Goal: Navigation & Orientation: Find specific page/section

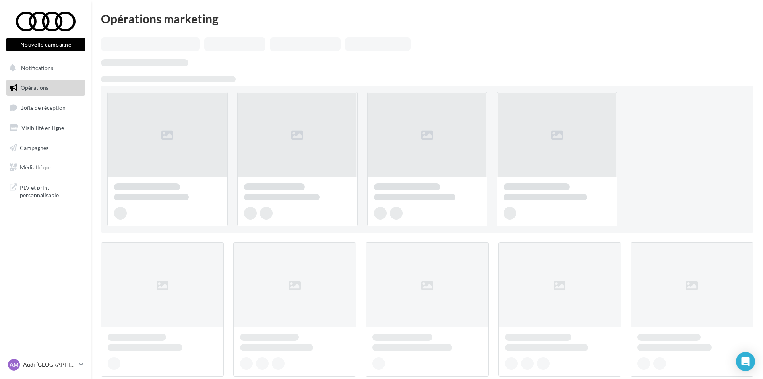
click at [50, 106] on span "Boîte de réception" at bounding box center [42, 107] width 45 height 7
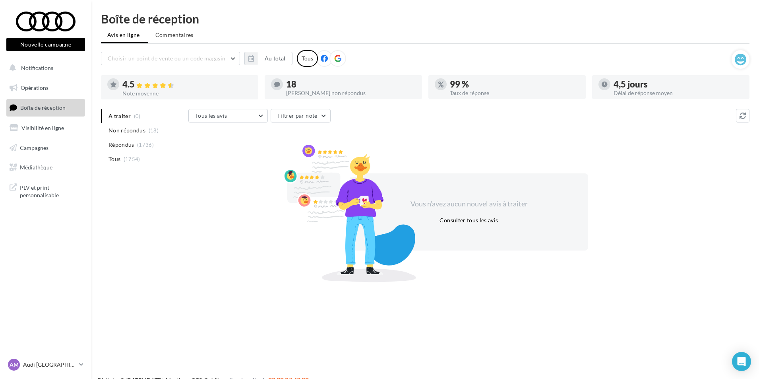
click at [37, 373] on div "AM Audi MARSEILLE audi-mars-gau" at bounding box center [45, 368] width 91 height 22
click at [37, 367] on p "Audi [GEOGRAPHIC_DATA]" at bounding box center [49, 364] width 53 height 8
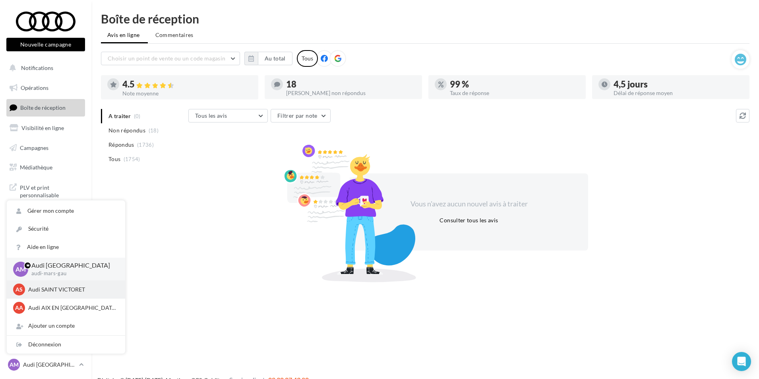
click at [44, 291] on p "Audi SAINT VICTORET" at bounding box center [71, 289] width 87 height 8
